Goal: Task Accomplishment & Management: Complete application form

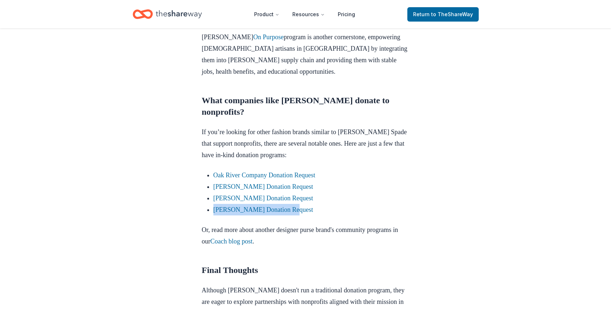
scroll to position [638, 0]
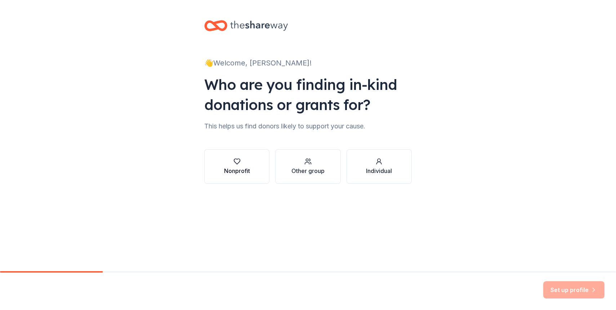
click at [236, 178] on button "Nonprofit" at bounding box center [236, 166] width 65 height 35
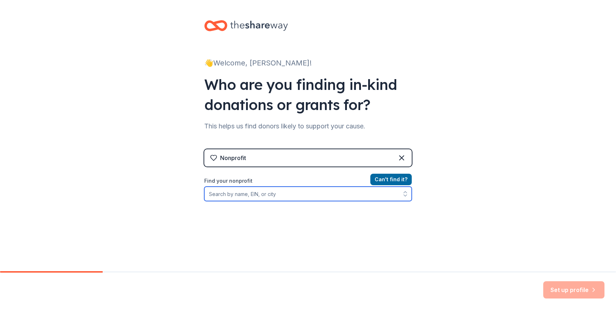
click at [368, 196] on input "Find your nonprofit" at bounding box center [307, 194] width 207 height 14
type input "h"
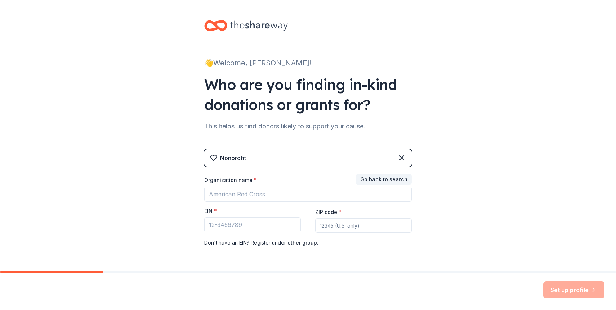
scroll to position [25, 0]
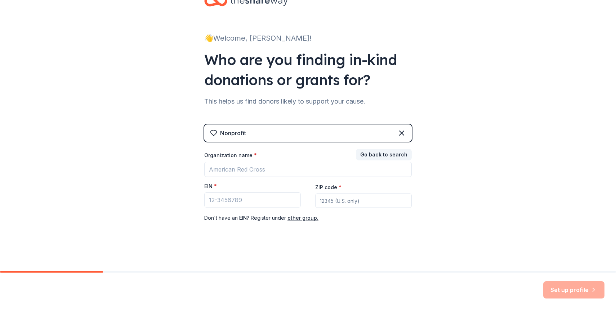
click at [368, 135] on div "Nonprofit" at bounding box center [307, 133] width 207 height 17
click at [374, 157] on button "Go back to search" at bounding box center [384, 155] width 56 height 12
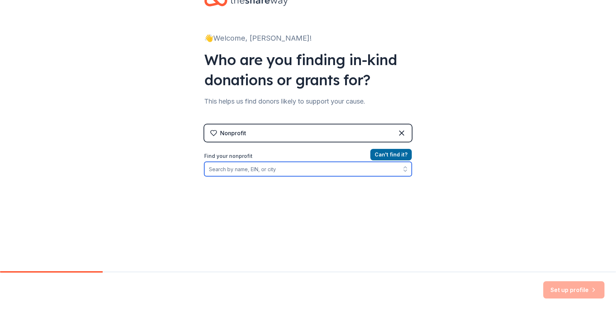
click at [319, 173] on input "Find your nonprofit" at bounding box center [307, 169] width 207 height 14
type input "the child protection connection"
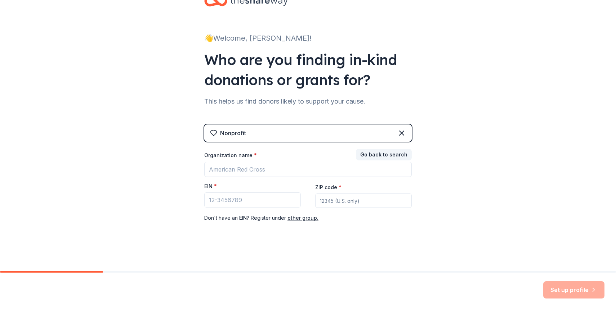
click at [236, 140] on div "Nonprofit" at bounding box center [307, 133] width 207 height 17
click at [278, 137] on div "Nonprofit" at bounding box center [307, 133] width 207 height 17
click at [369, 154] on button "Go back to search" at bounding box center [384, 155] width 56 height 12
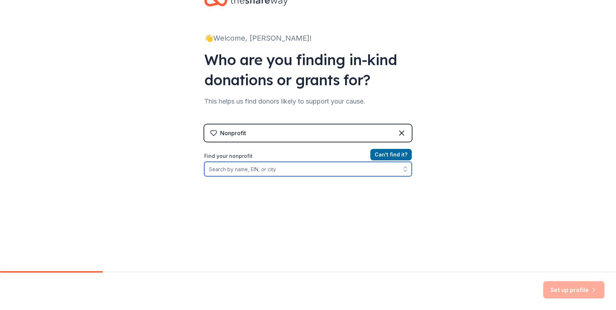
click at [289, 172] on input "Find your nonprofit" at bounding box center [307, 169] width 207 height 14
paste input "[US_EMPLOYER_IDENTIFICATION_NUMBER]"
type input "[US_EMPLOYER_IDENTIFICATION_NUMBER]"
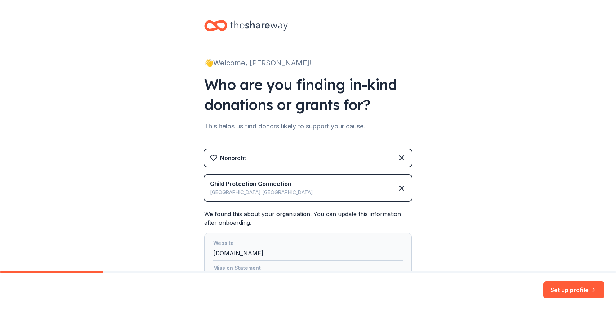
scroll to position [86, 0]
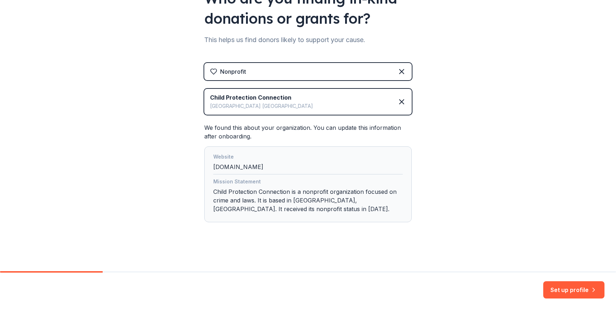
click at [392, 170] on div "Website [DOMAIN_NAME]" at bounding box center [307, 164] width 189 height 22
click at [584, 281] on div "Set up profile" at bounding box center [308, 291] width 616 height 37
click at [582, 290] on button "Set up profile" at bounding box center [573, 290] width 61 height 17
